Goal: Transaction & Acquisition: Purchase product/service

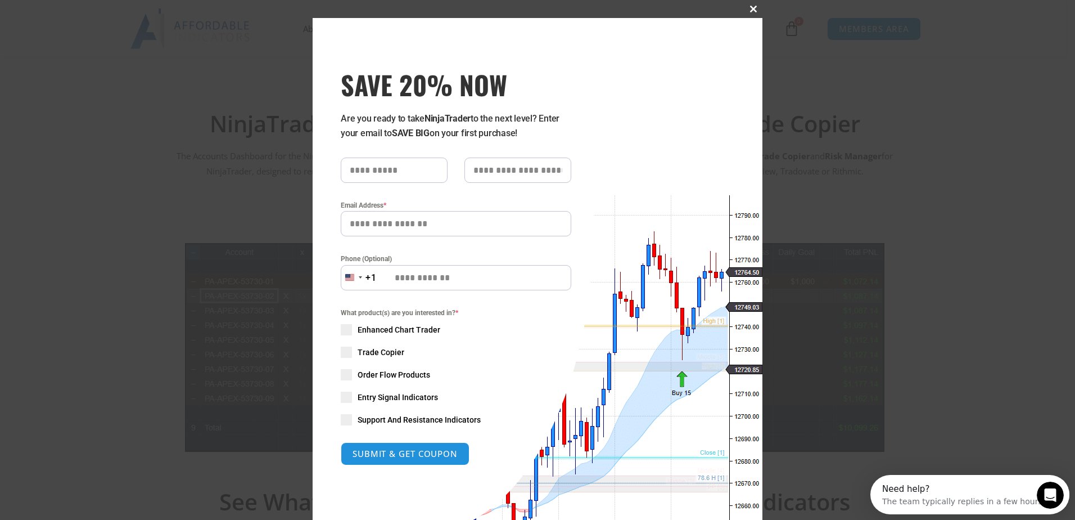
click at [747, 11] on span at bounding box center [754, 9] width 18 height 7
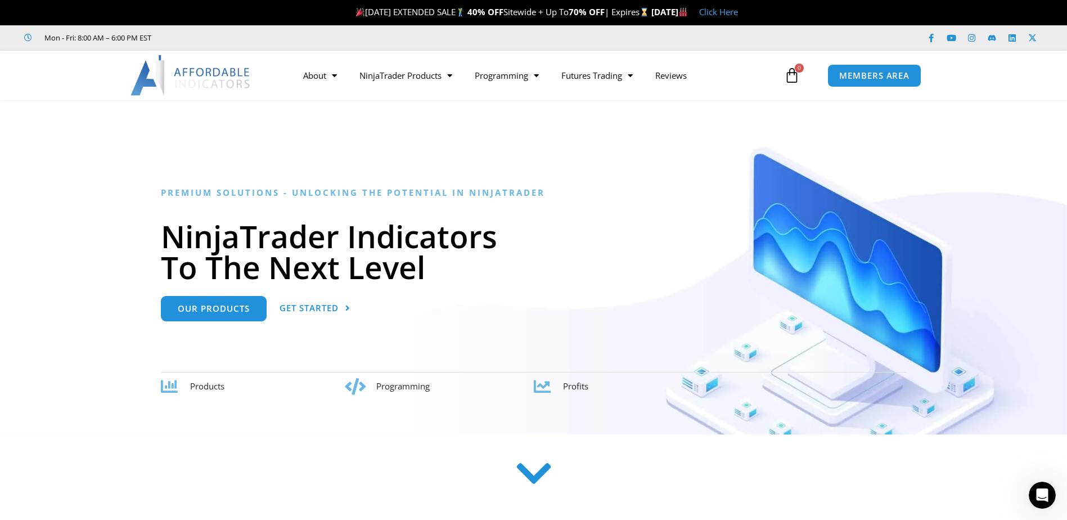
click at [211, 386] on span "Products" at bounding box center [207, 385] width 34 height 11
click at [297, 313] on link "Get Started" at bounding box center [314, 308] width 71 height 25
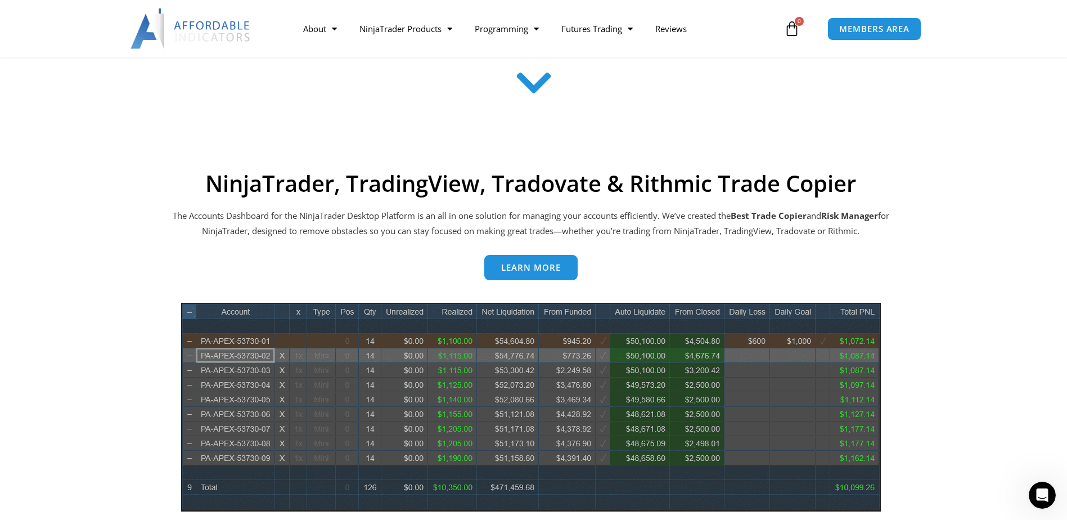
scroll to position [453, 0]
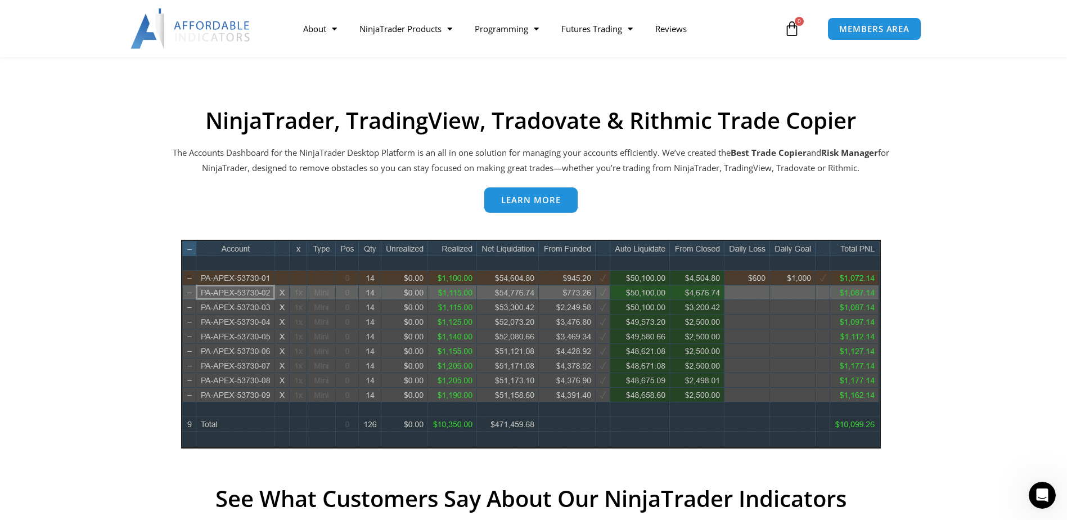
click at [557, 209] on link "Learn more" at bounding box center [530, 199] width 93 height 25
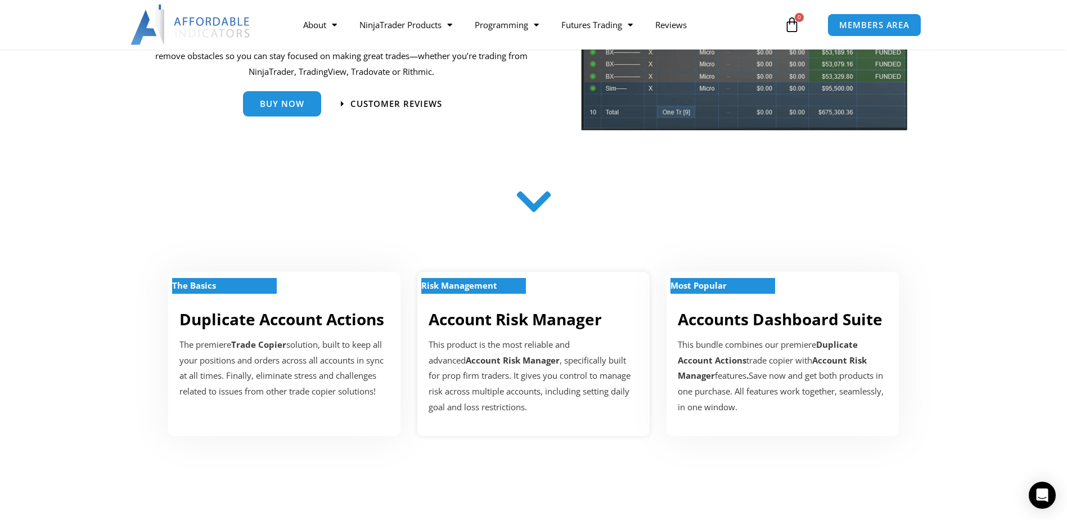
scroll to position [225, 0]
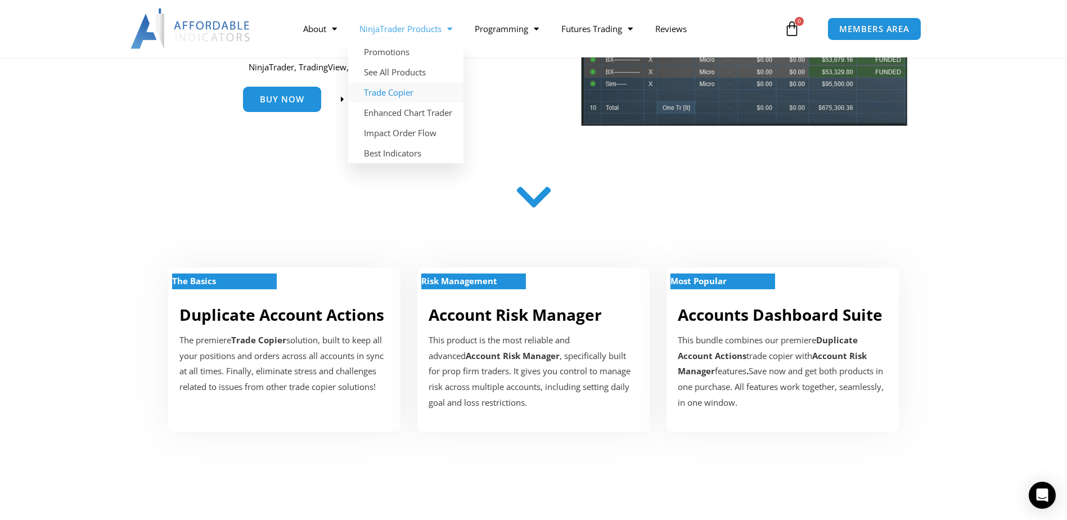
click at [432, 33] on link "NinjaTrader Products" at bounding box center [405, 29] width 115 height 26
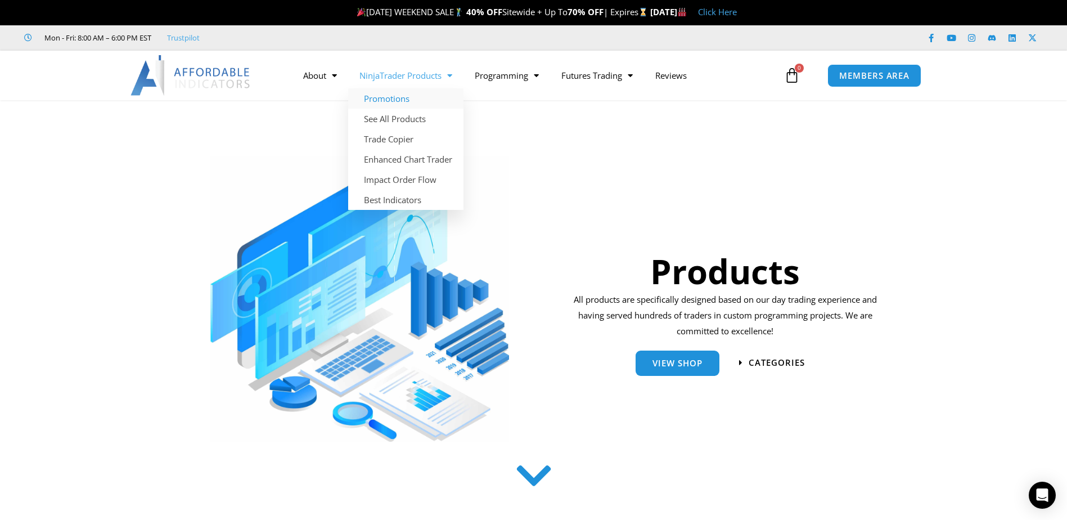
click at [427, 98] on link "Promotions" at bounding box center [405, 98] width 115 height 20
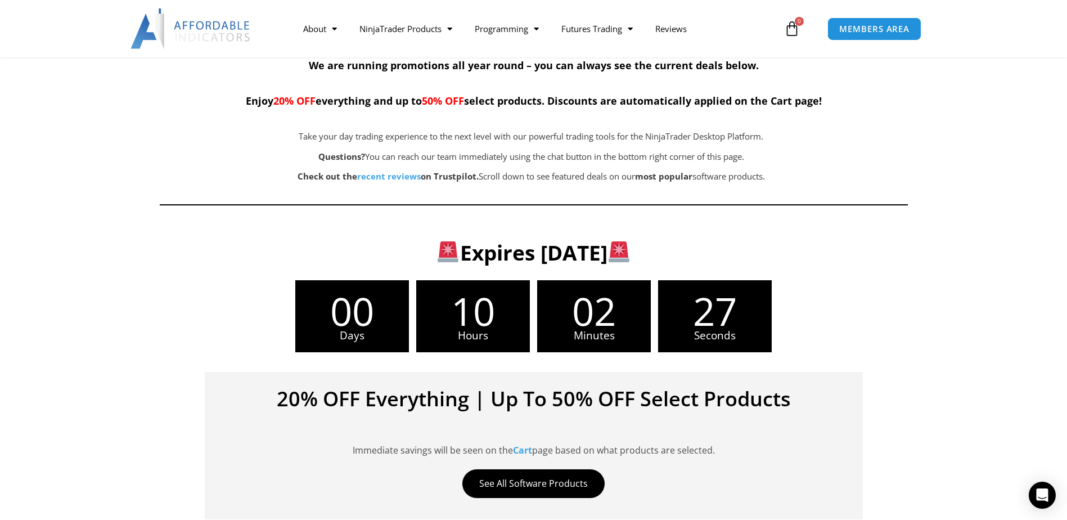
scroll to position [225, 0]
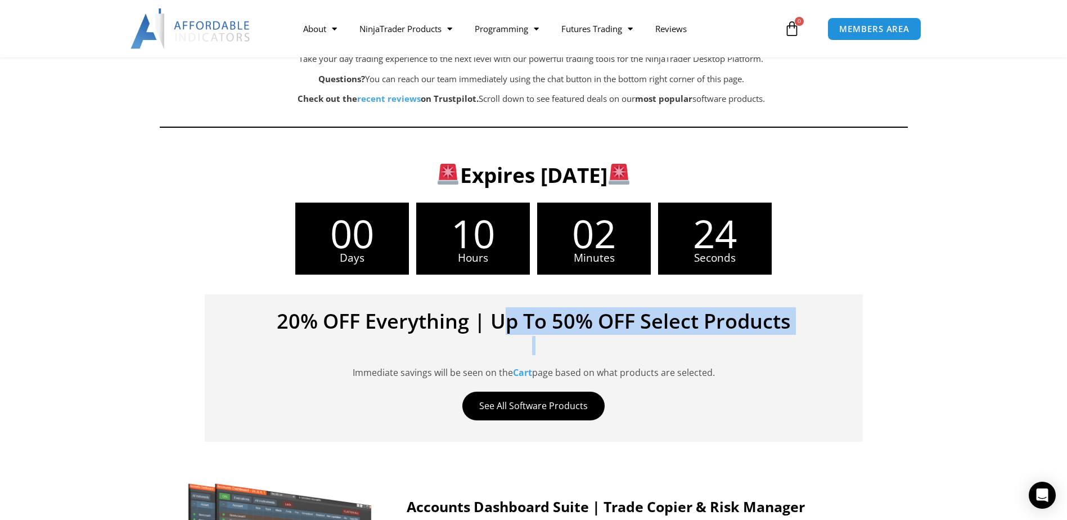
drag, startPoint x: 506, startPoint y: 324, endPoint x: 737, endPoint y: 344, distance: 232.6
click at [737, 344] on div "20% OFF Everything | Up To 50% OFF Select Products Immediate savings will be se…" at bounding box center [534, 367] width 658 height 147
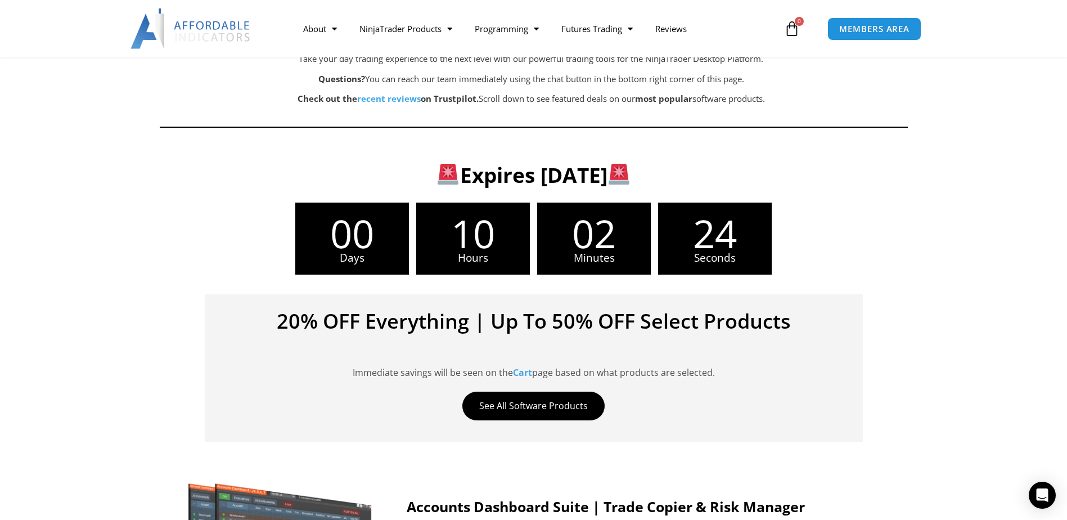
drag, startPoint x: 737, startPoint y: 344, endPoint x: 688, endPoint y: 364, distance: 52.7
click at [688, 364] on div "Immediate savings will be seen on the Cart page based on what products are sele…" at bounding box center [534, 358] width 624 height 43
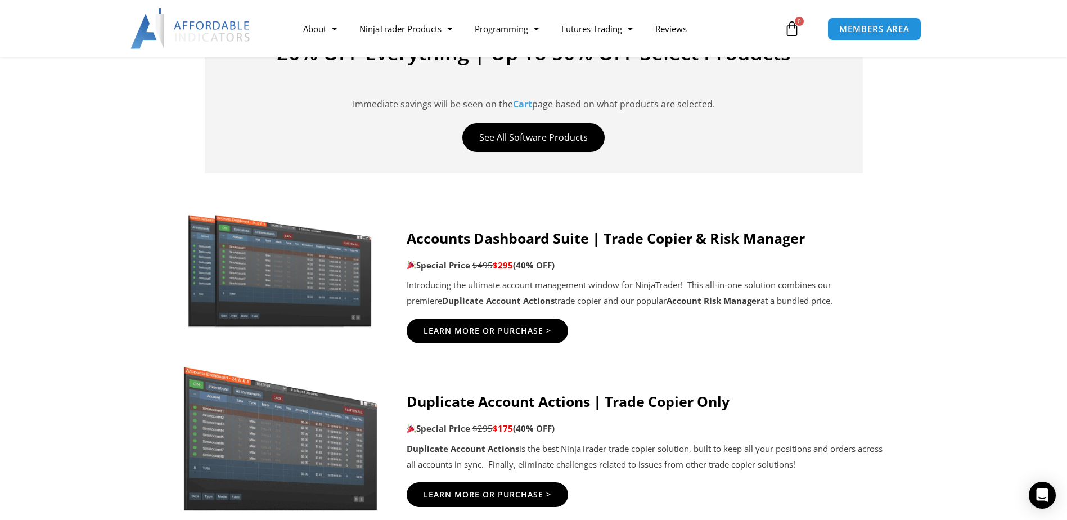
scroll to position [506, 0]
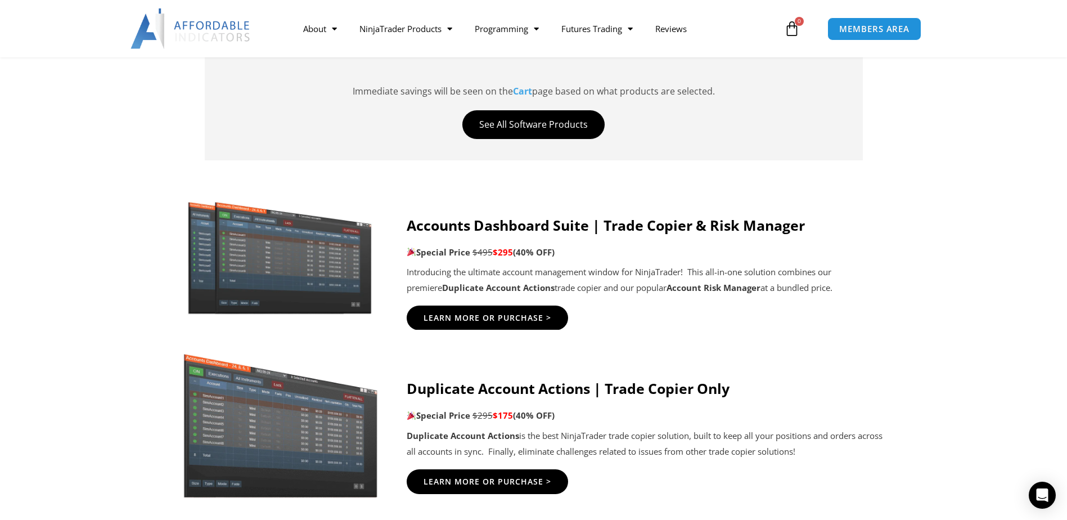
drag, startPoint x: 597, startPoint y: 229, endPoint x: 833, endPoint y: 244, distance: 236.6
click at [833, 244] on div "Accounts Dashboard Suite | Trade Copier & Risk Manager Special Price $495 $295 …" at bounding box center [646, 256] width 479 height 79
drag, startPoint x: 833, startPoint y: 244, endPoint x: 908, endPoint y: 321, distance: 107.4
click at [908, 320] on div at bounding box center [533, 257] width 1067 height 148
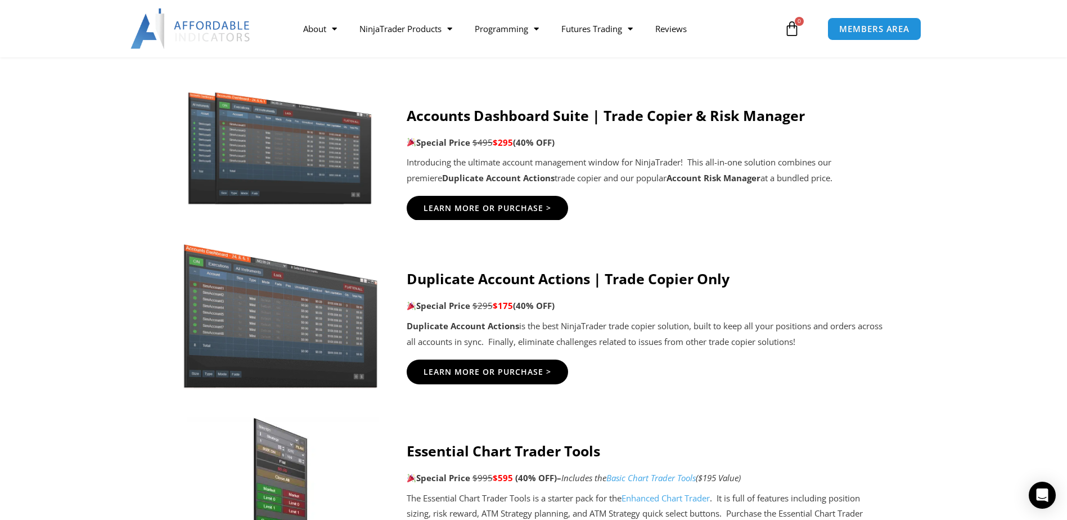
scroll to position [619, 0]
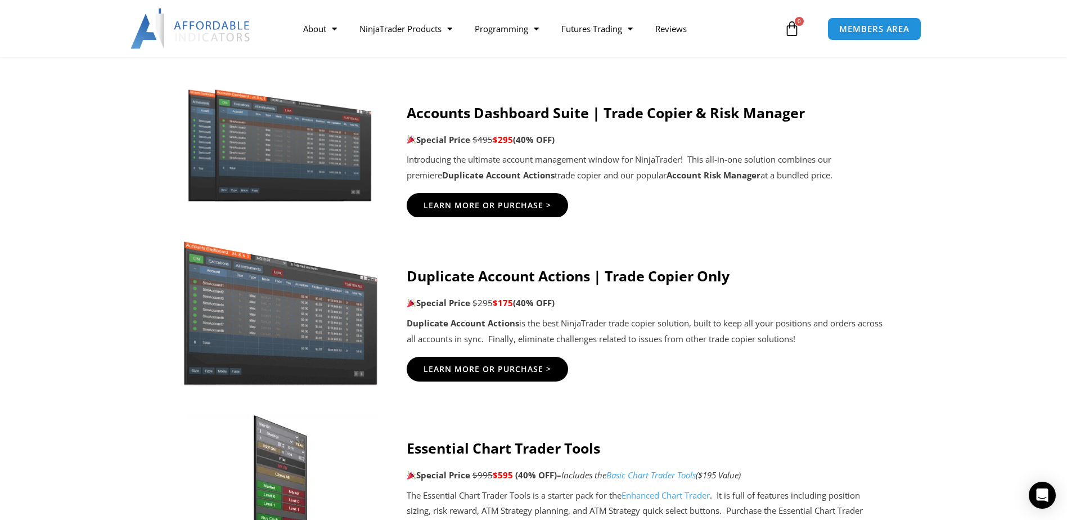
drag, startPoint x: 602, startPoint y: 306, endPoint x: 427, endPoint y: 274, distance: 177.4
click at [427, 274] on div "Duplicate Account Actions | Trade Copier Only Special Price $295 $175 (40% OFF)…" at bounding box center [646, 306] width 479 height 79
click at [916, 291] on icon at bounding box center [532, 284] width 1067 height 135
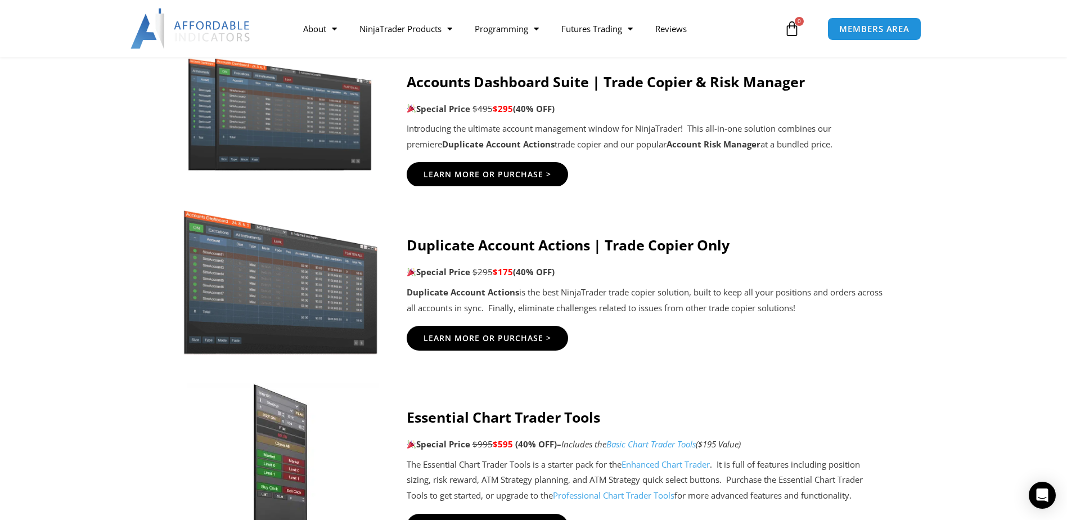
scroll to position [675, 0]
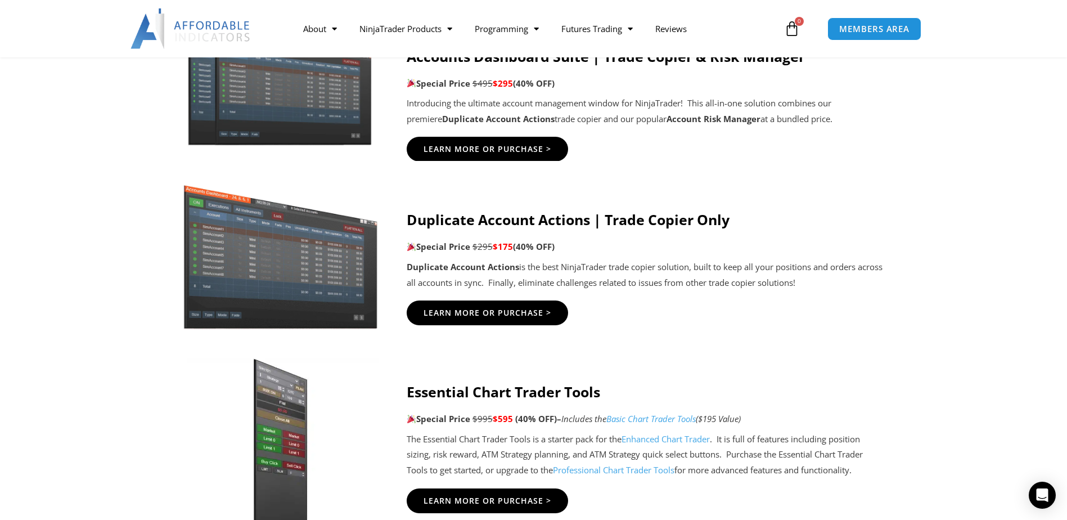
click at [69, 150] on div at bounding box center [533, 88] width 1067 height 148
